Goal: Find specific page/section: Find specific page/section

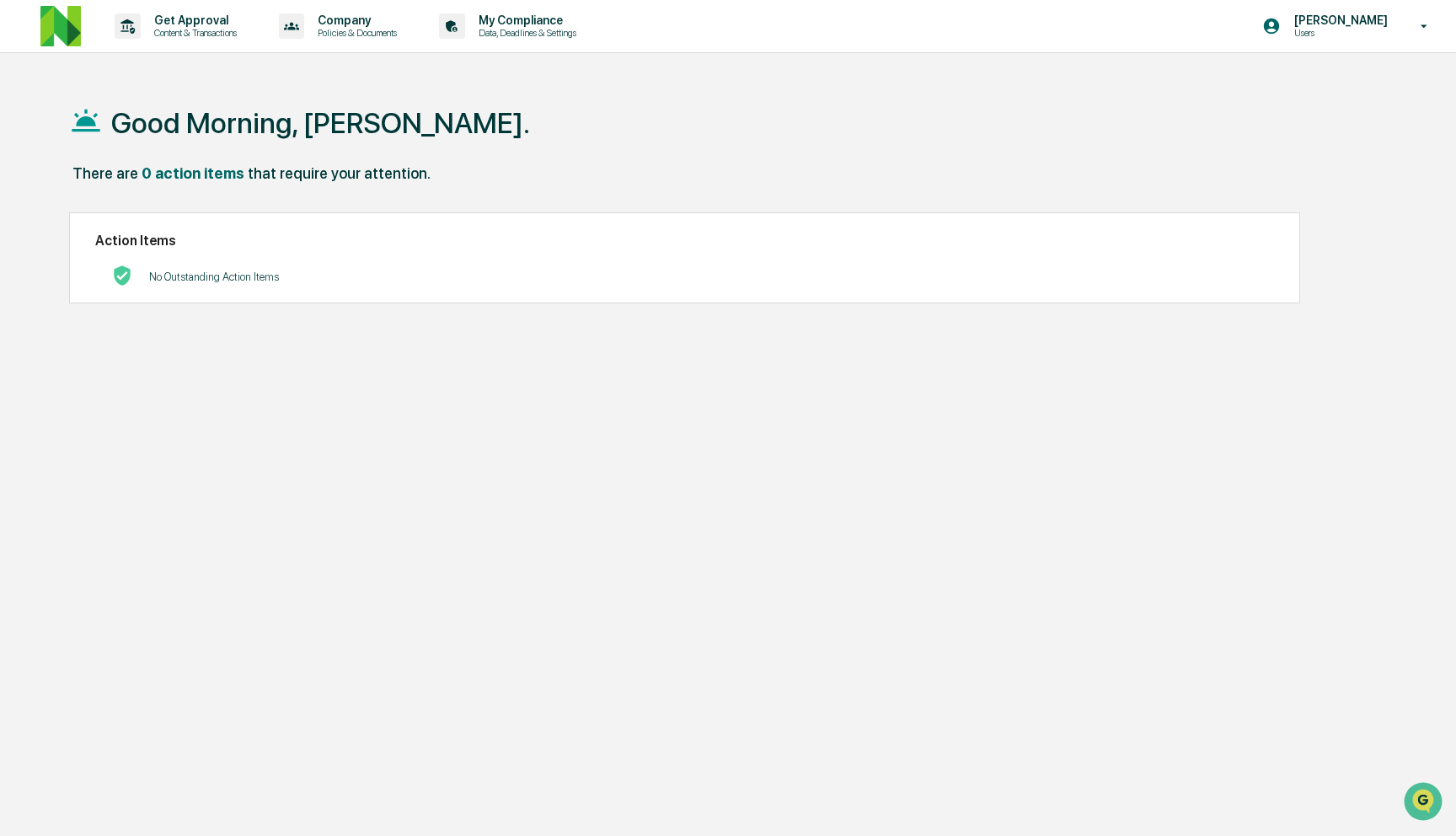
click at [614, 115] on div "Good Morning, [PERSON_NAME]." at bounding box center [724, 122] width 1310 height 84
click at [173, 30] on p "Content & Transactions" at bounding box center [193, 33] width 105 height 12
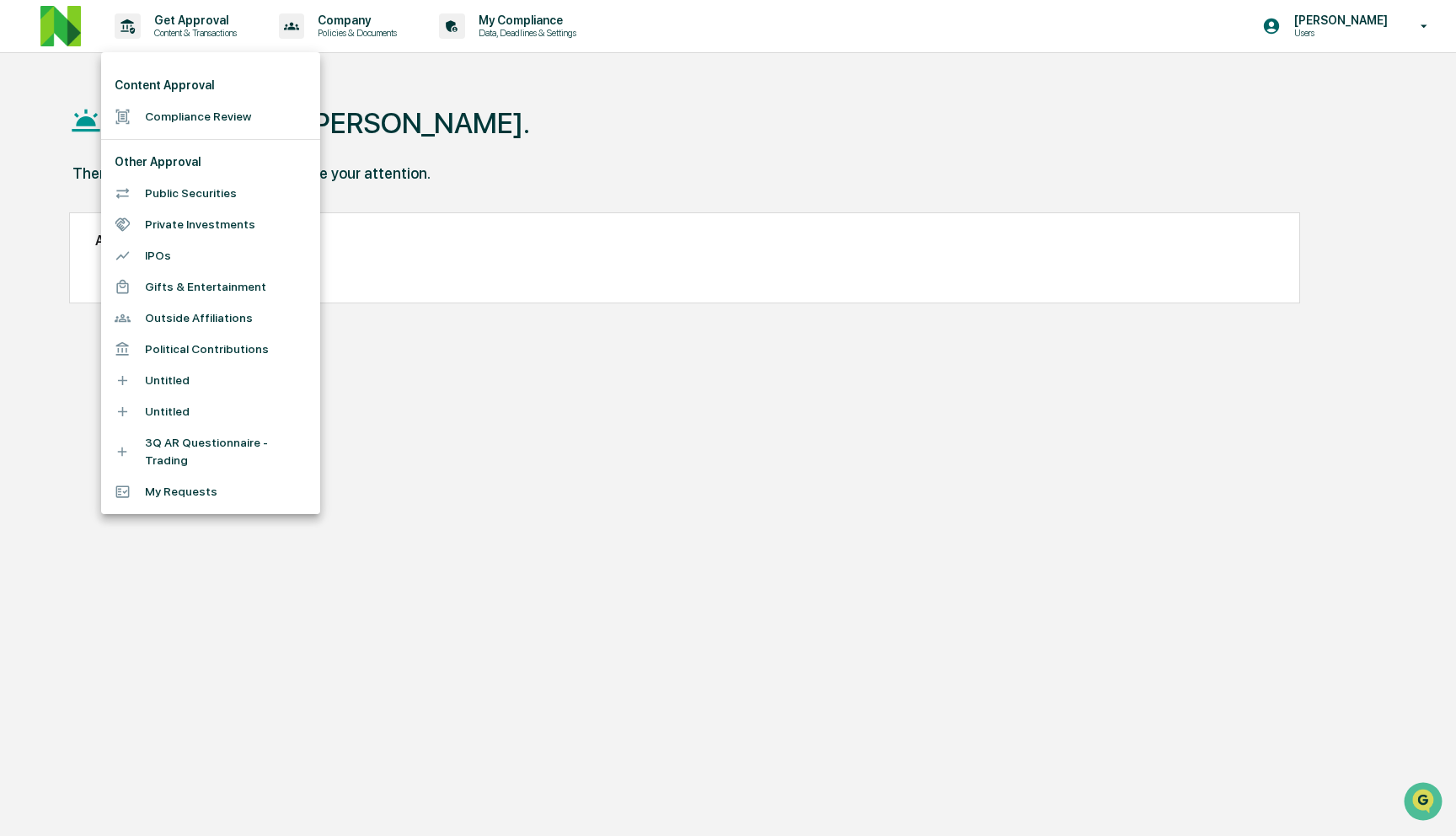
click at [346, 18] on div at bounding box center [728, 418] width 1456 height 836
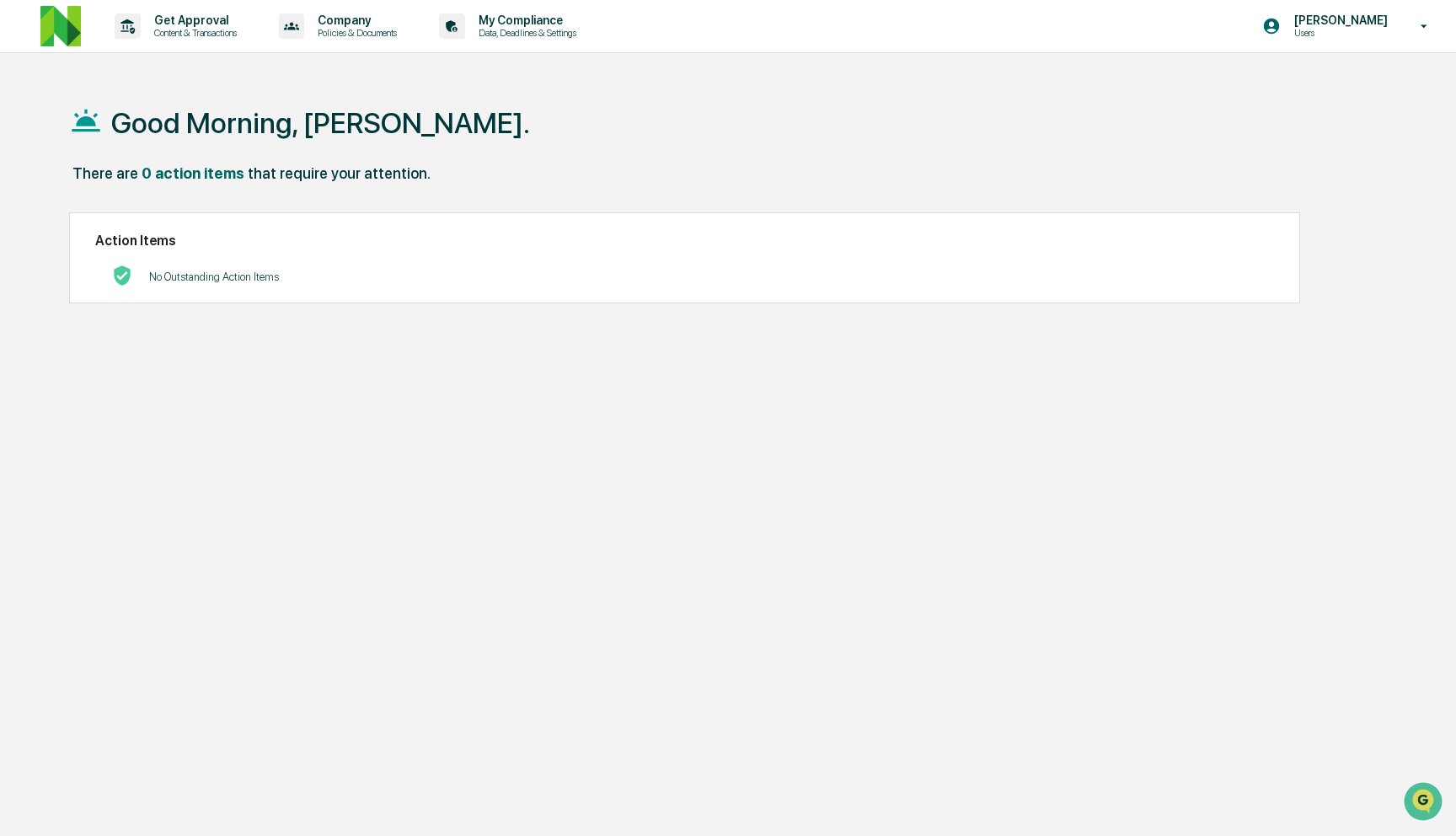
click at [366, 26] on p "Company" at bounding box center [355, 21] width 101 height 14
click at [563, 16] on div at bounding box center [728, 418] width 1456 height 836
click at [563, 25] on p "My Compliance" at bounding box center [525, 21] width 120 height 14
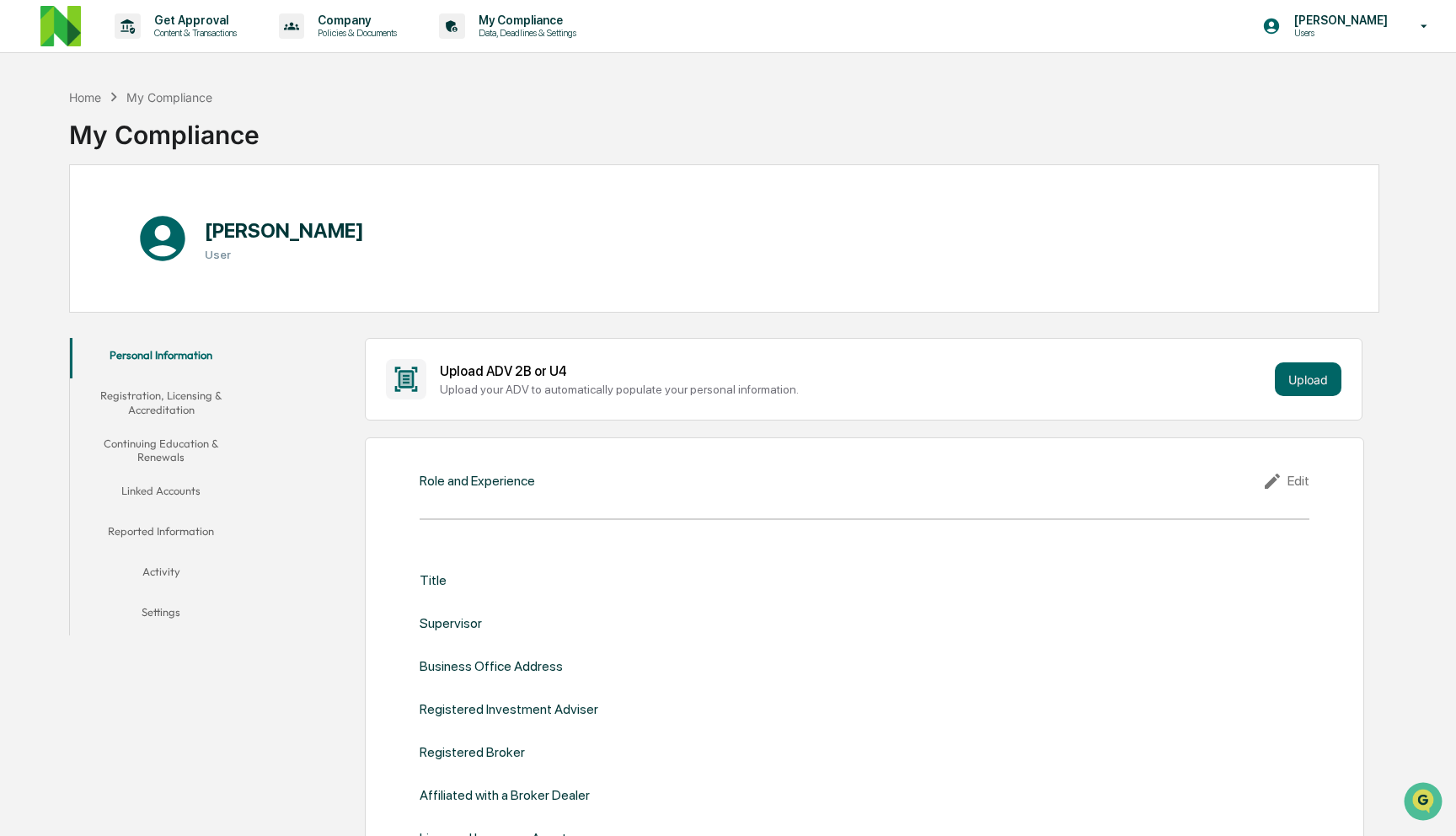
click at [38, 20] on div "Get Approval Content & Transactions Company Policies & Documents My Compliance …" at bounding box center [728, 27] width 1456 height 53
click at [71, 6] on img at bounding box center [60, 26] width 40 height 41
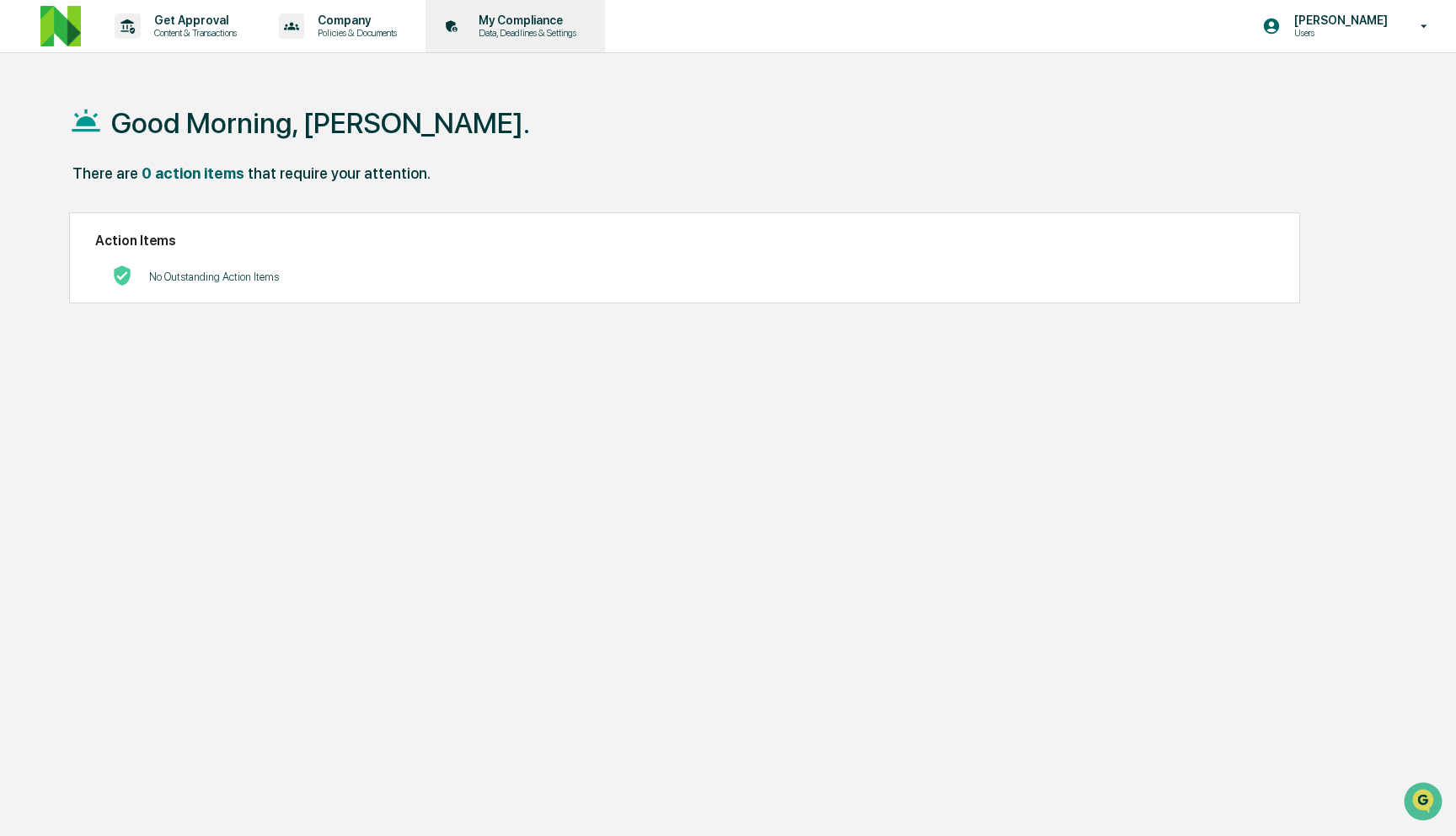
click at [560, 15] on p "My Compliance" at bounding box center [525, 21] width 120 height 14
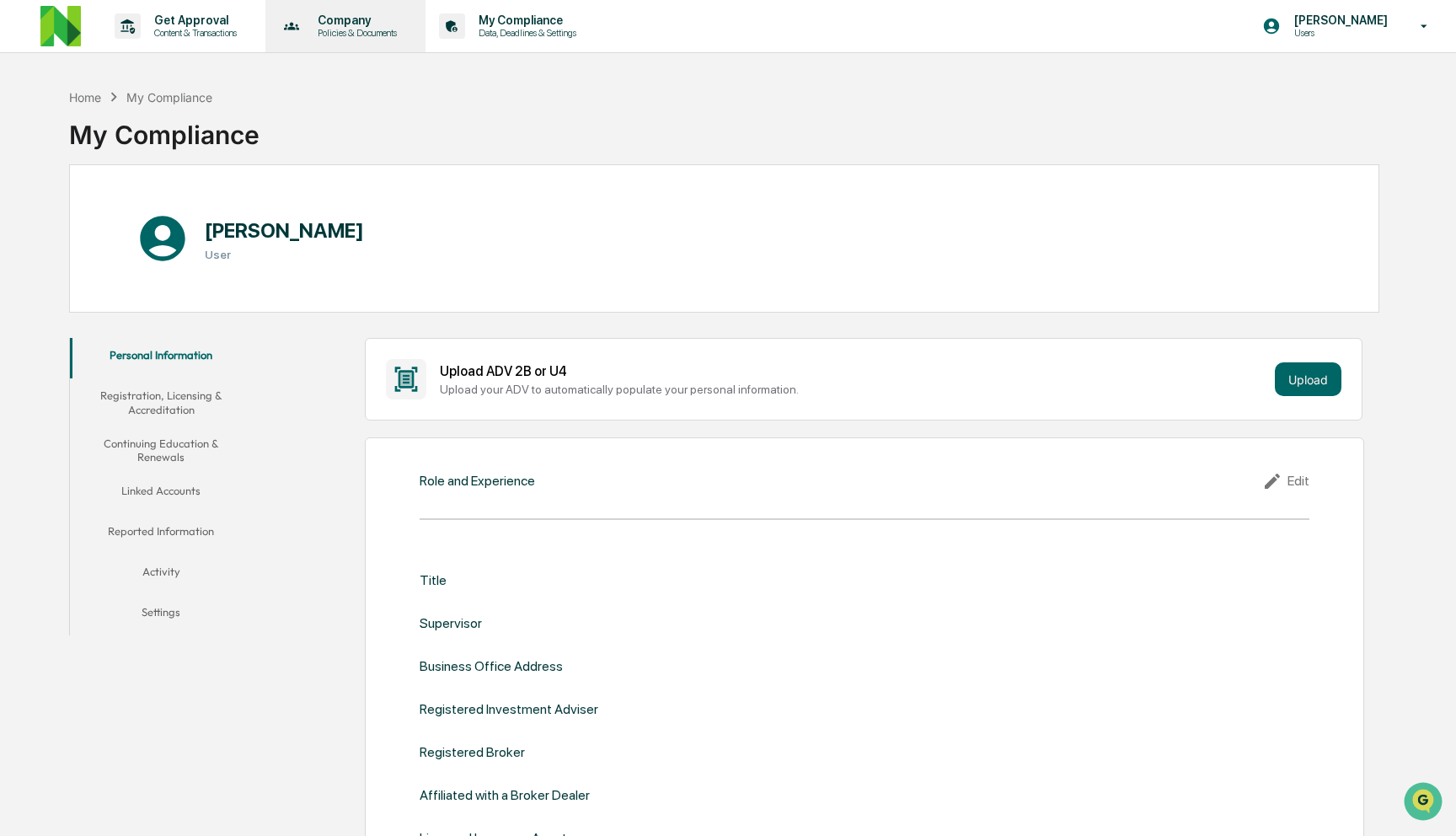
click at [405, 33] on p "Policies & Documents" at bounding box center [355, 33] width 101 height 12
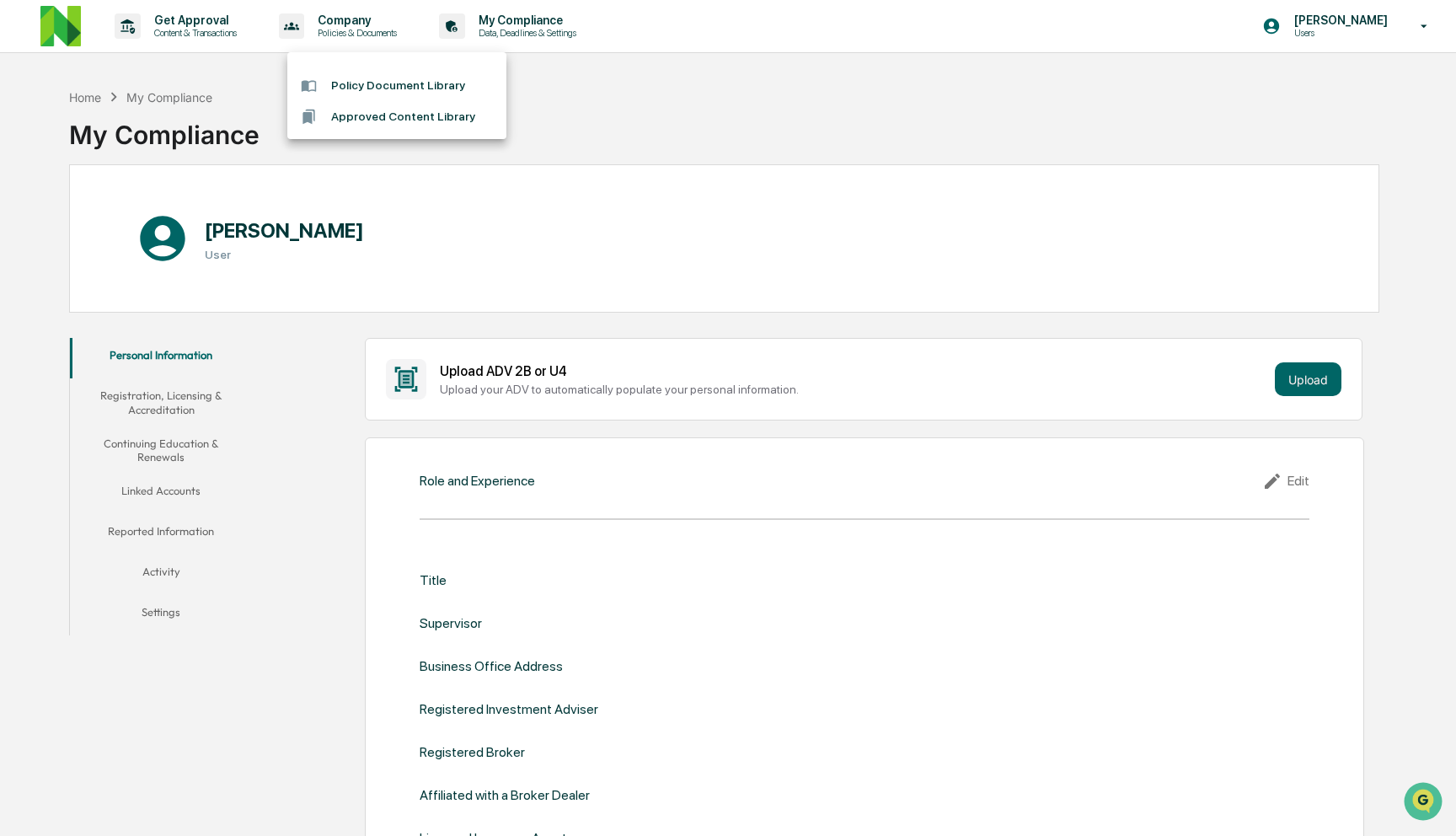
click at [175, 36] on div at bounding box center [728, 418] width 1456 height 836
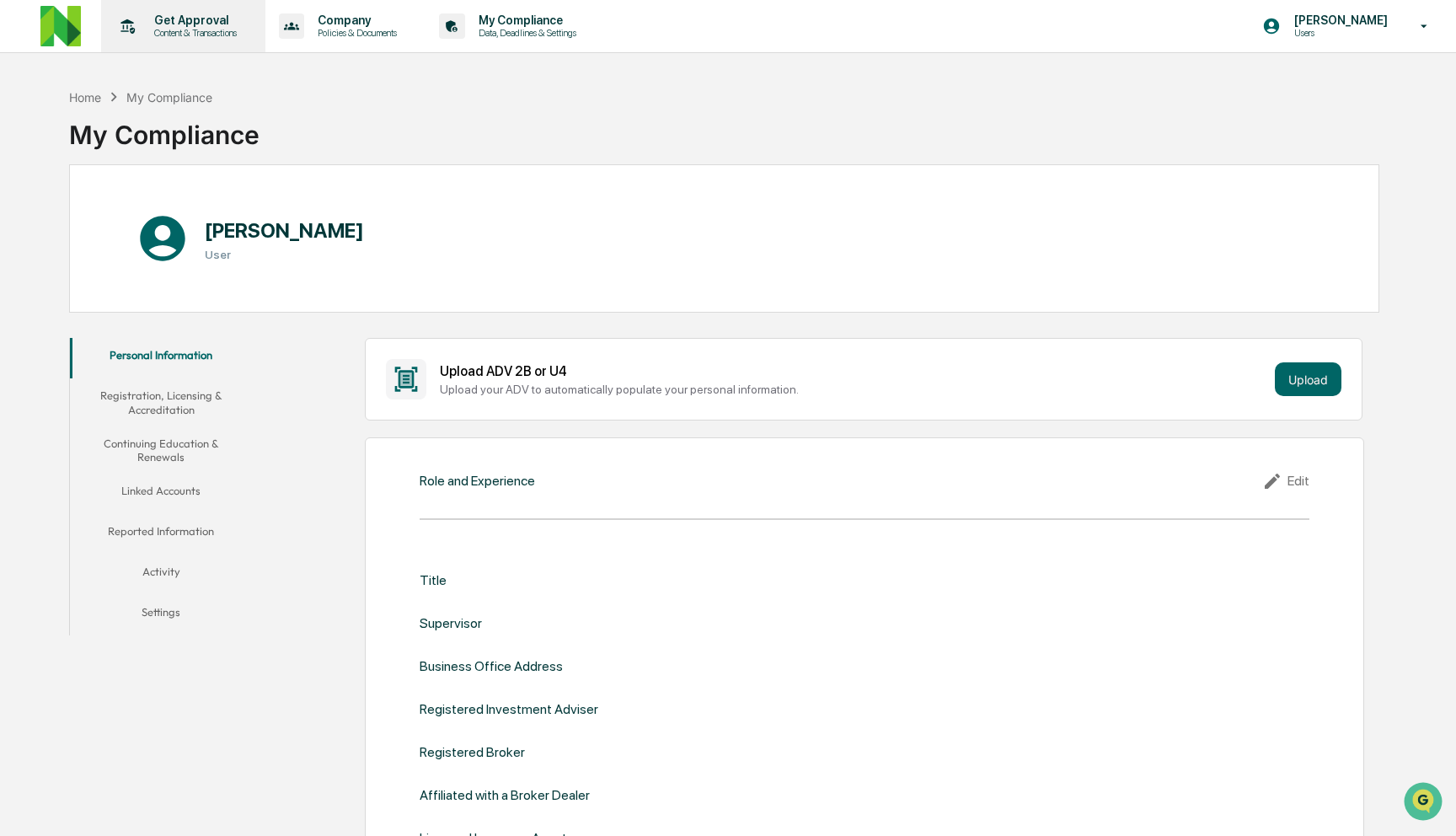
click at [186, 26] on p "Get Approval" at bounding box center [193, 21] width 105 height 14
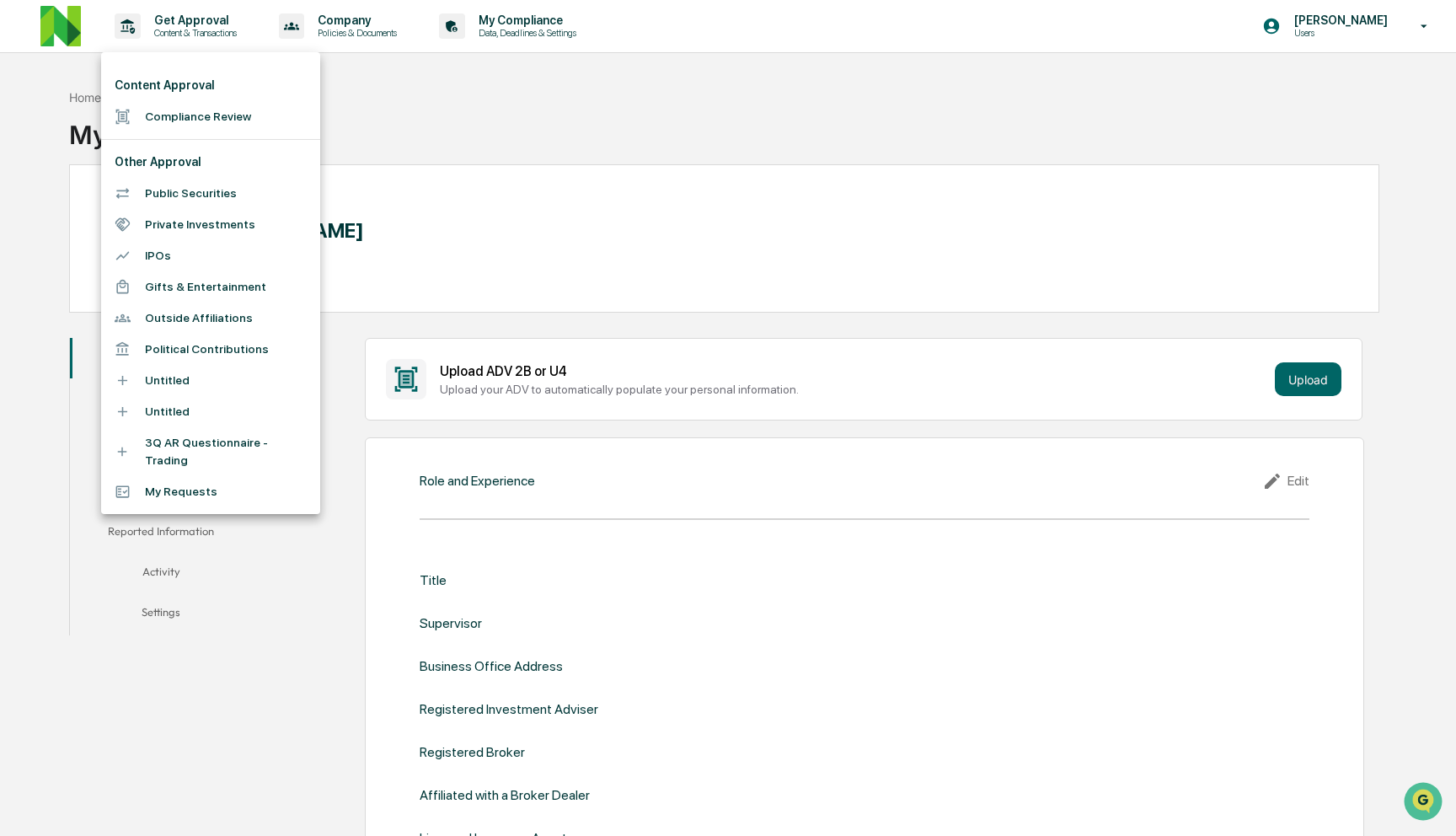
click at [194, 25] on div at bounding box center [728, 418] width 1456 height 836
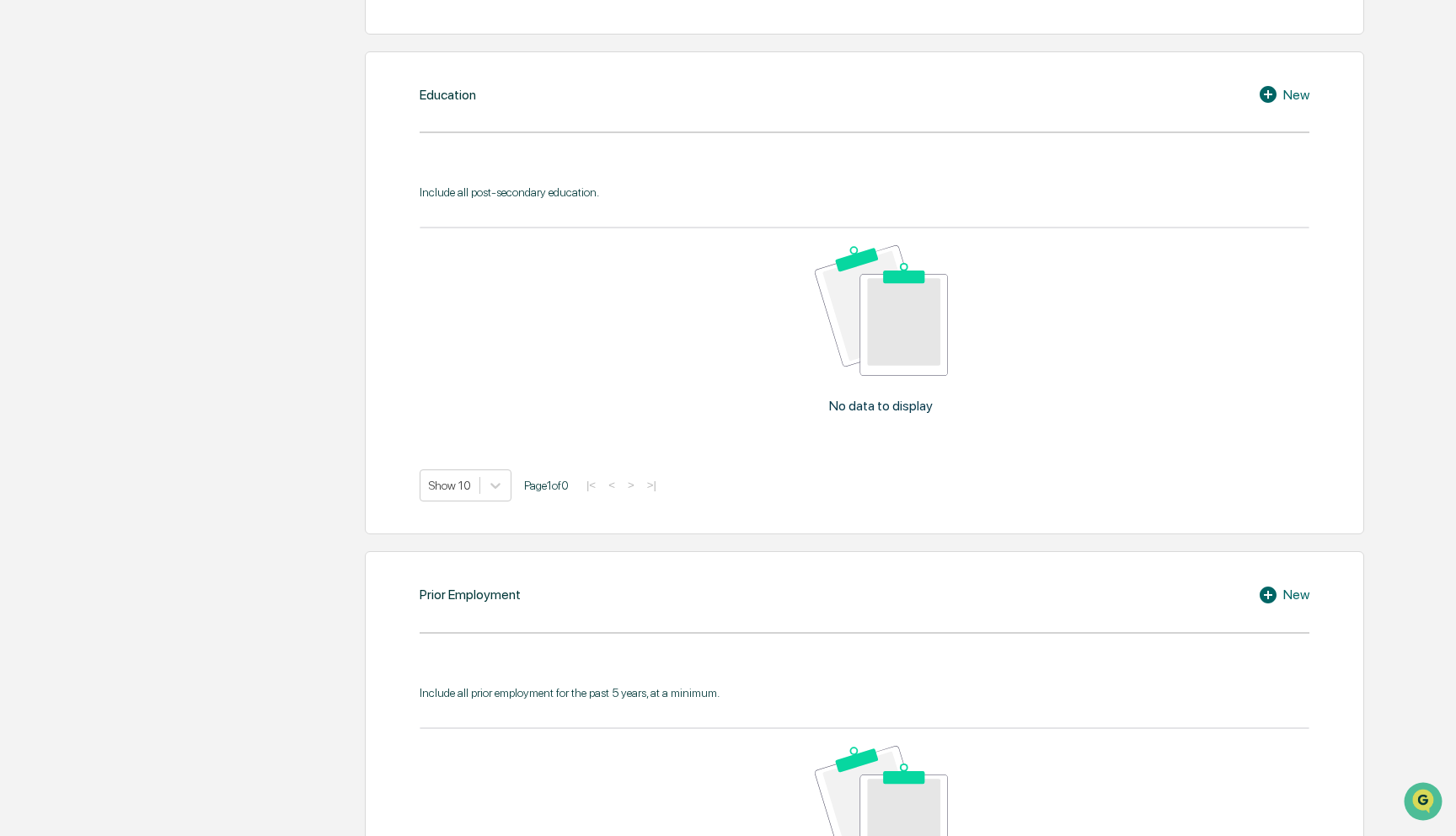
scroll to position [350, 0]
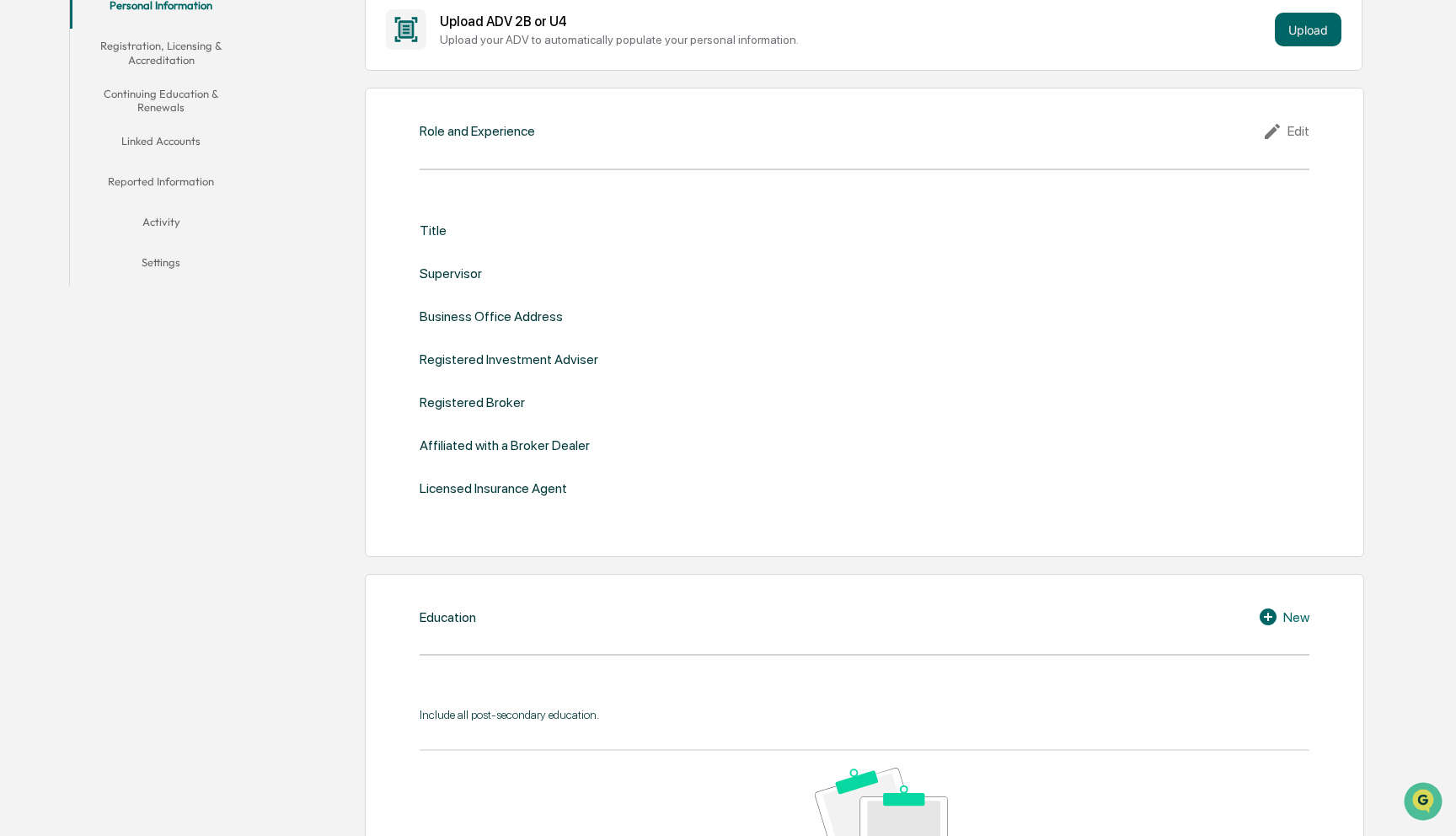
click at [443, 238] on div "Title Supervisor Business Office Address Registered Investment Adviser Register…" at bounding box center [864, 359] width 890 height 274
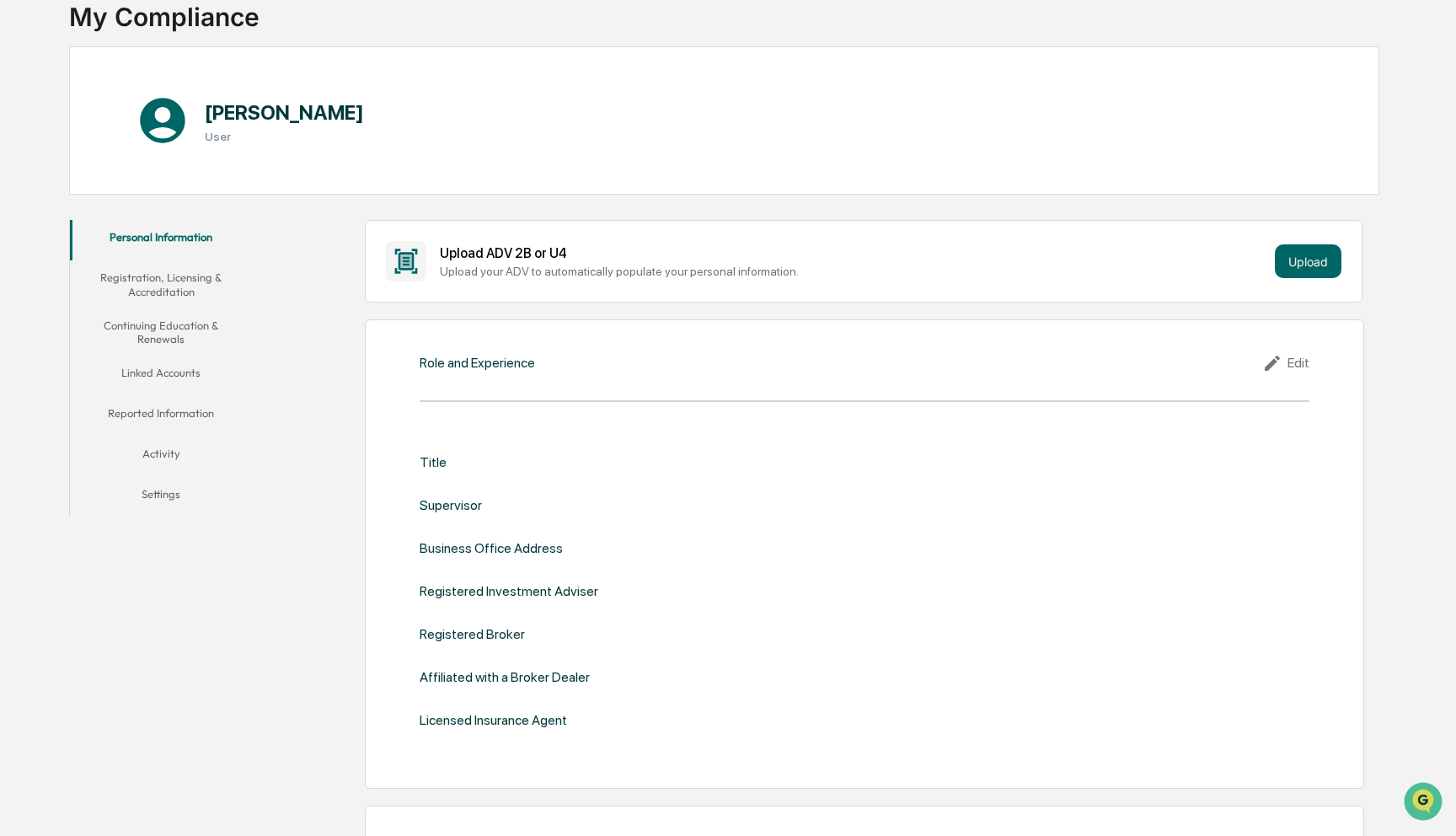
scroll to position [54, 0]
